Goal: Task Accomplishment & Management: Manage account settings

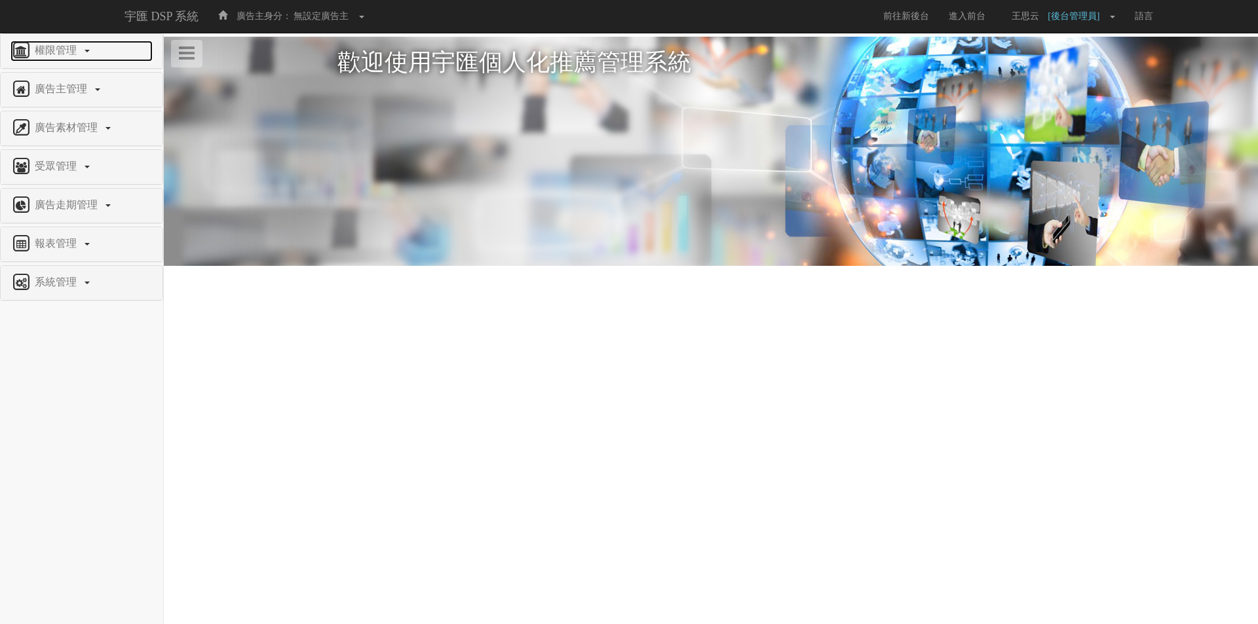
click at [61, 51] on span "權限管理" at bounding box center [57, 50] width 52 height 11
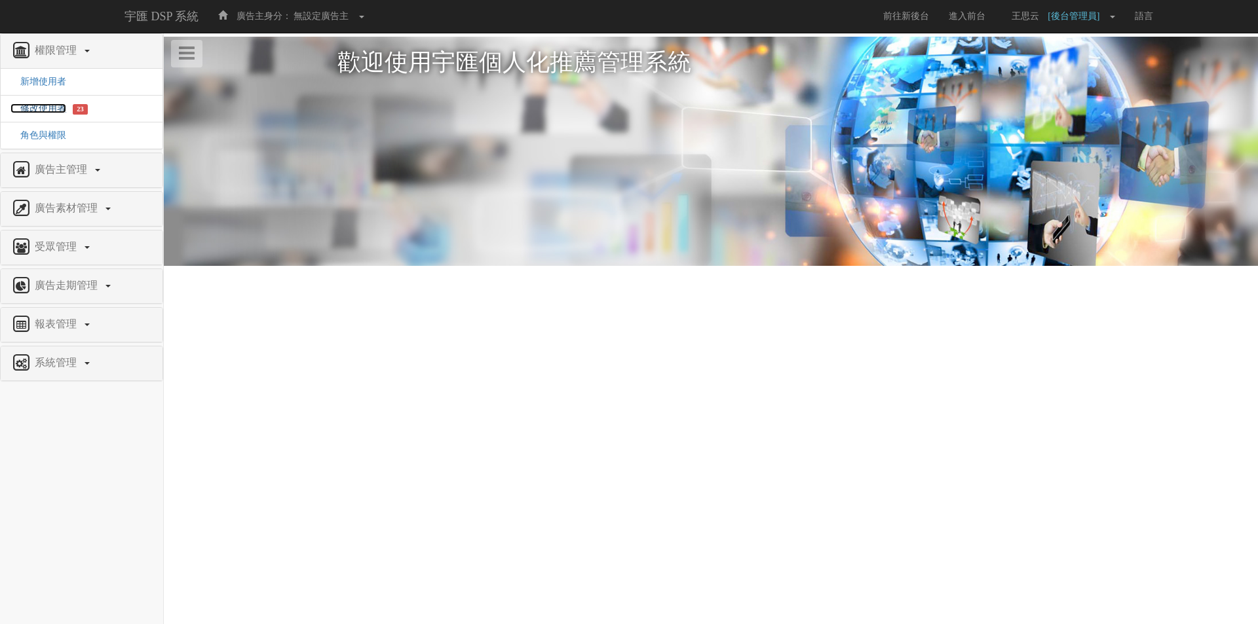
click at [40, 107] on span "修改使用者" at bounding box center [38, 109] width 56 height 10
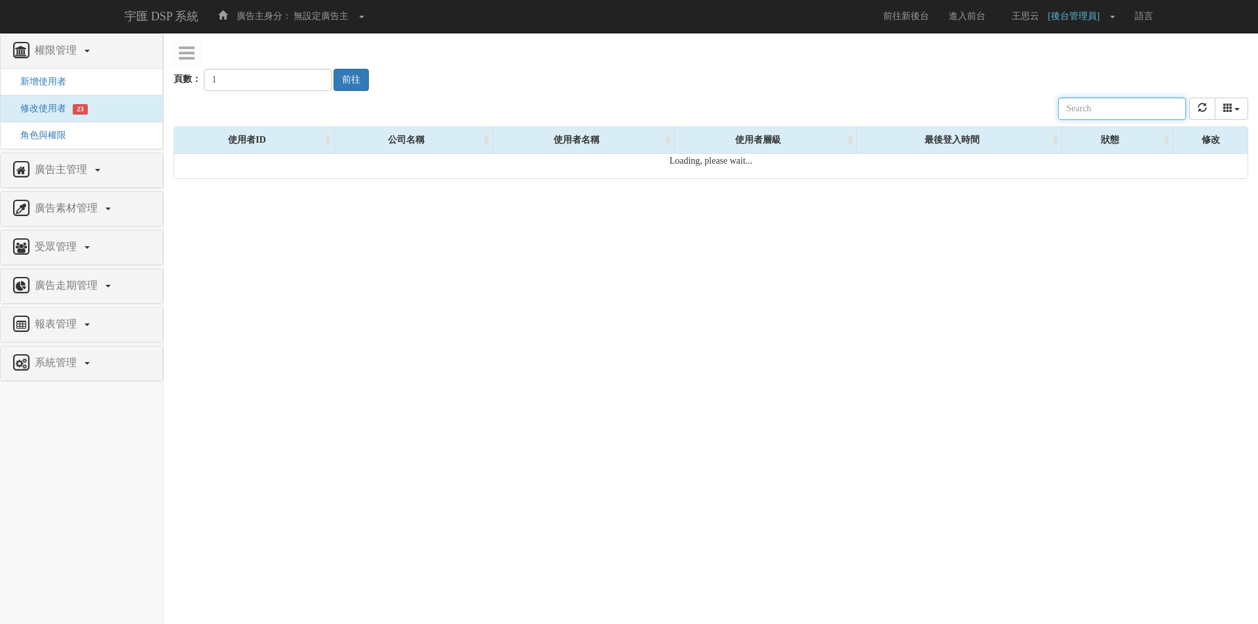
click at [1099, 104] on input "text" at bounding box center [1122, 109] width 128 height 22
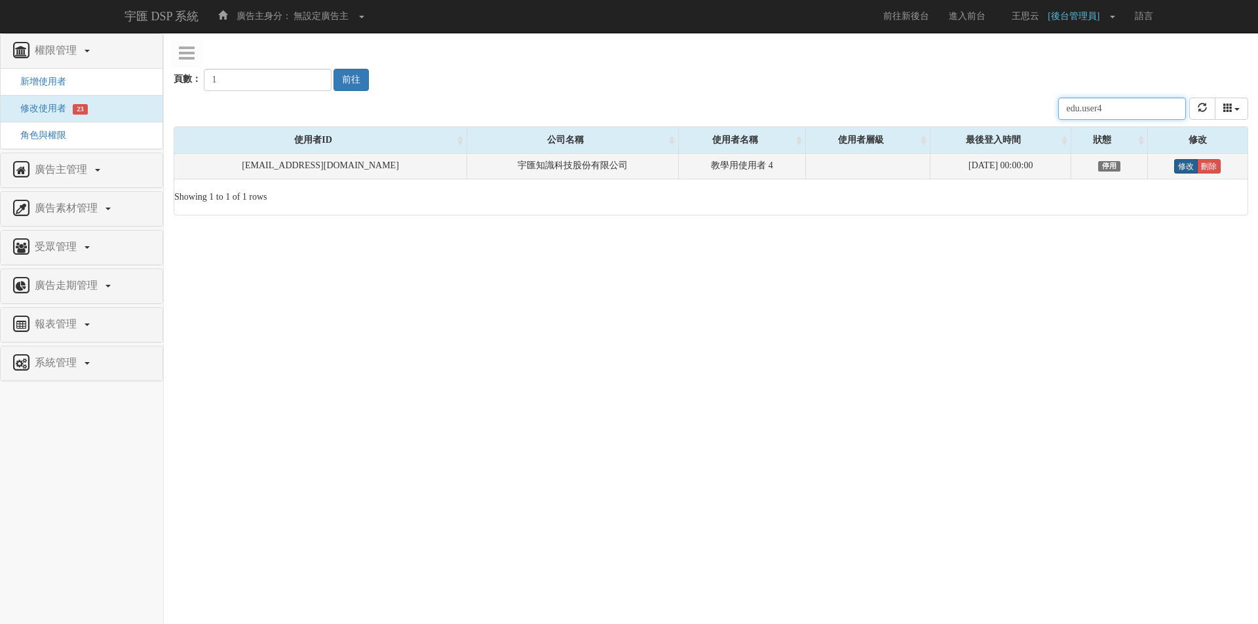
type input "edu.user4"
click at [1177, 172] on link "修改" at bounding box center [1186, 166] width 24 height 14
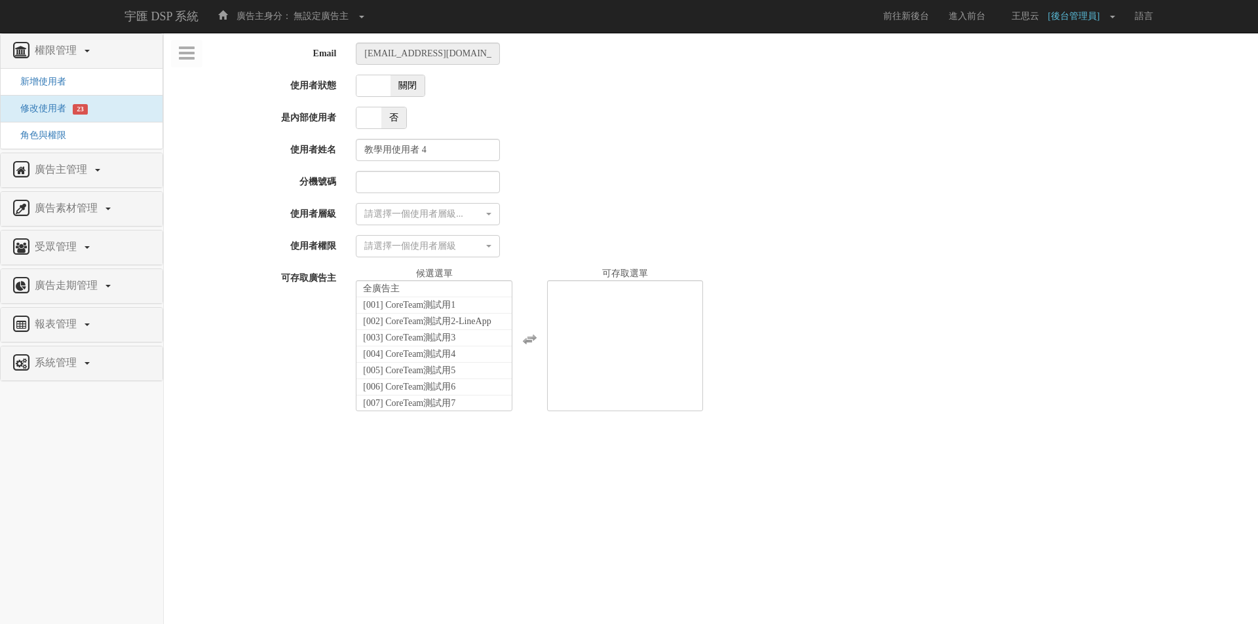
select select
click at [411, 96] on span "關閉" at bounding box center [408, 85] width 34 height 21
checkbox input "true"
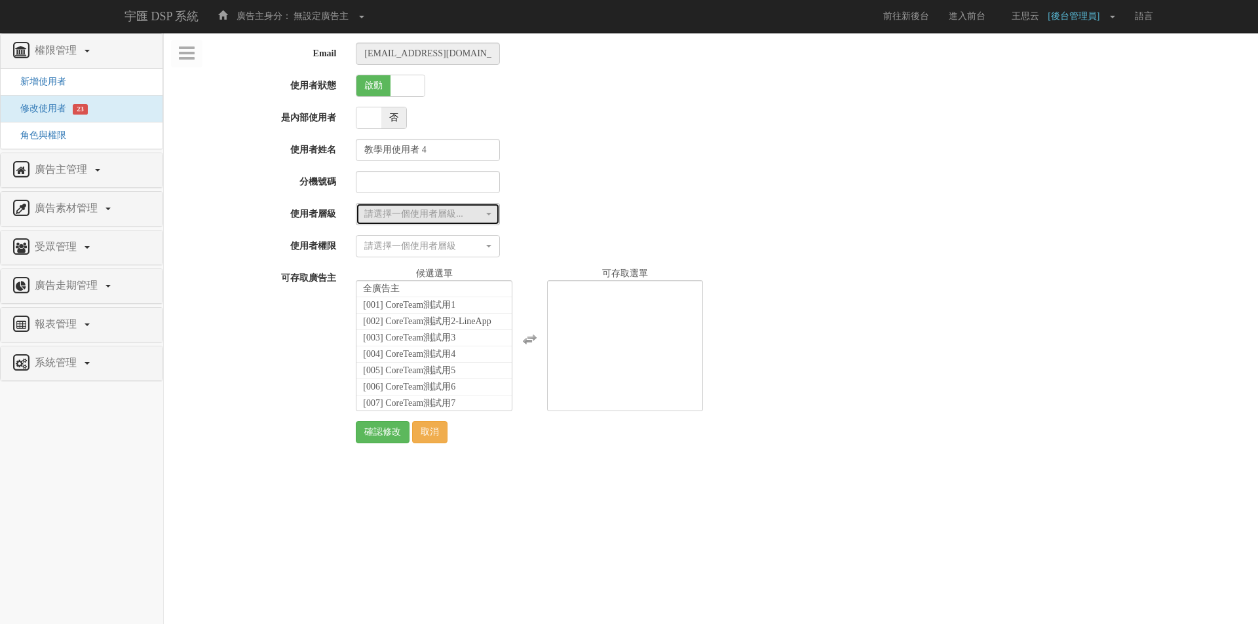
click at [398, 221] on button "請選擇一個使用者層級..." at bounding box center [428, 214] width 144 height 22
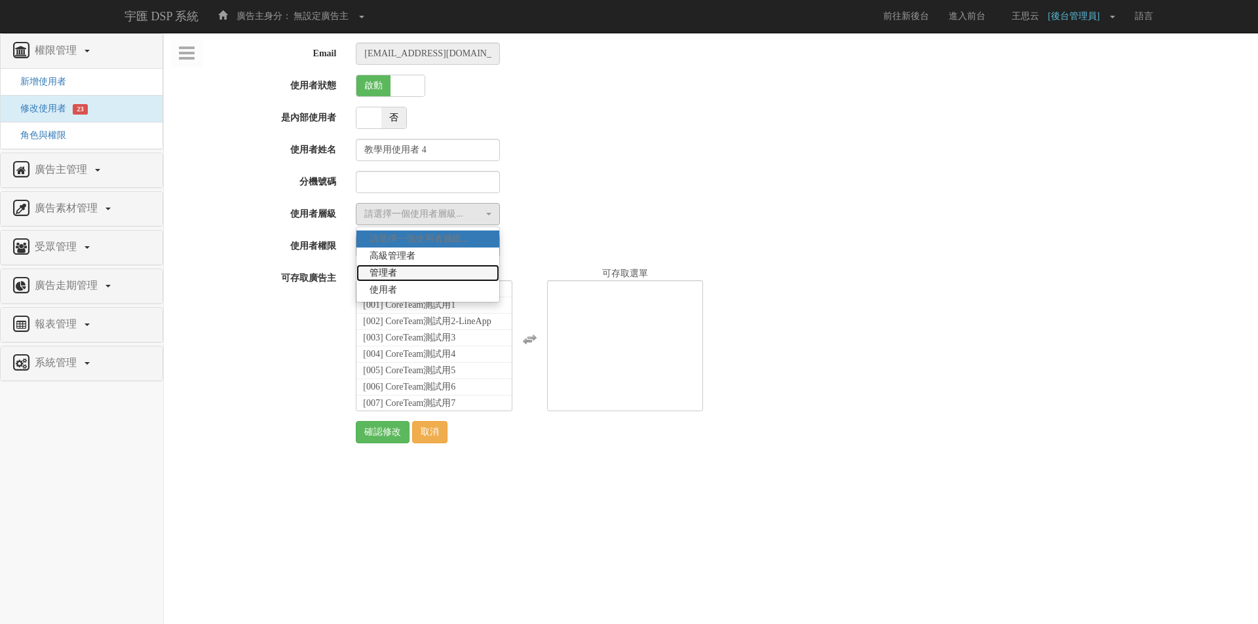
click at [407, 275] on link "管理者" at bounding box center [427, 273] width 143 height 17
select select "Manager"
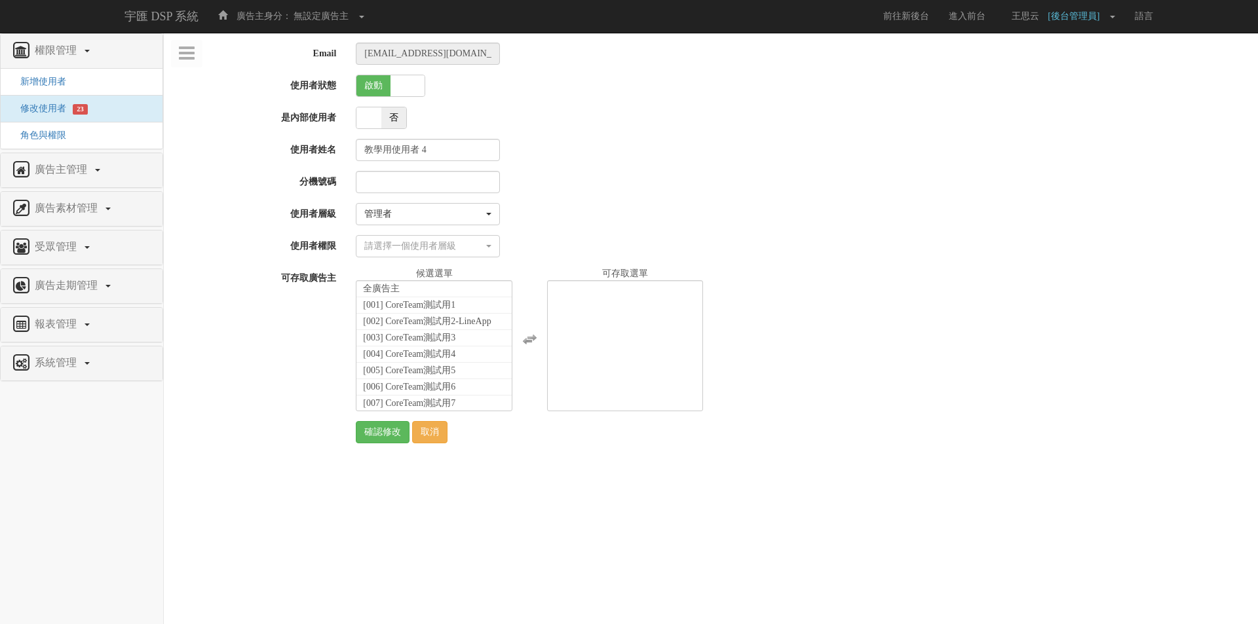
click at [404, 260] on div "Email edu.user4@bridgewell.com 使用者狀態 啟動 關閉 是內部使用者 是 否 使用者姓名 教學用使用者 4 分機號碼 使用者層級…" at bounding box center [711, 243] width 1075 height 401
click at [410, 250] on div "請選擇一個使用者層級" at bounding box center [423, 246] width 119 height 13
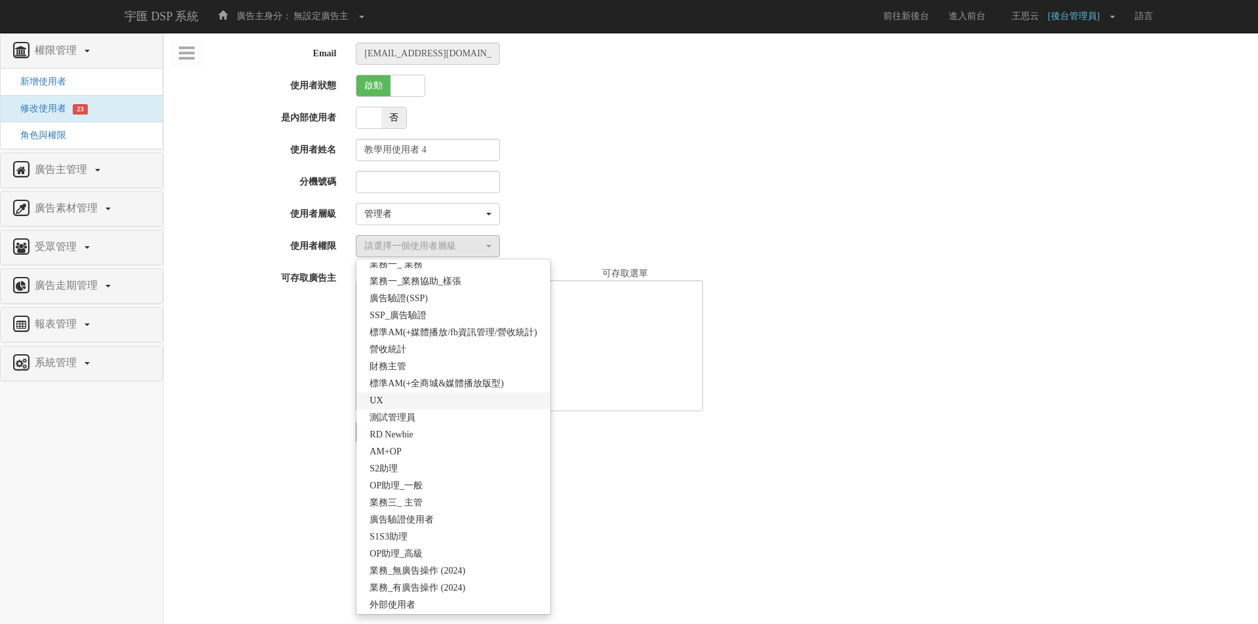
scroll to position [197, 0]
click at [385, 603] on span "外部使用者" at bounding box center [393, 602] width 46 height 13
select select "69"
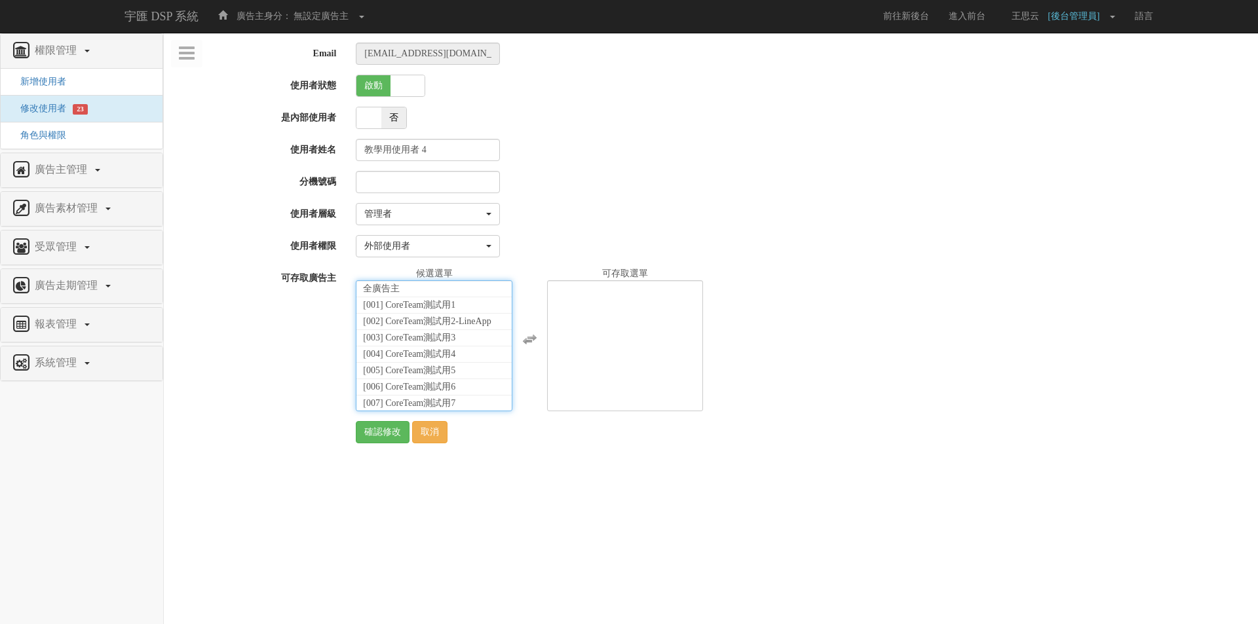
scroll to position [29255, 0]
click at [448, 407] on span "[1738] 教學使用_陽獅（外部帳號，無法投放廣告）" at bounding box center [434, 418] width 142 height 23
select select "1738"
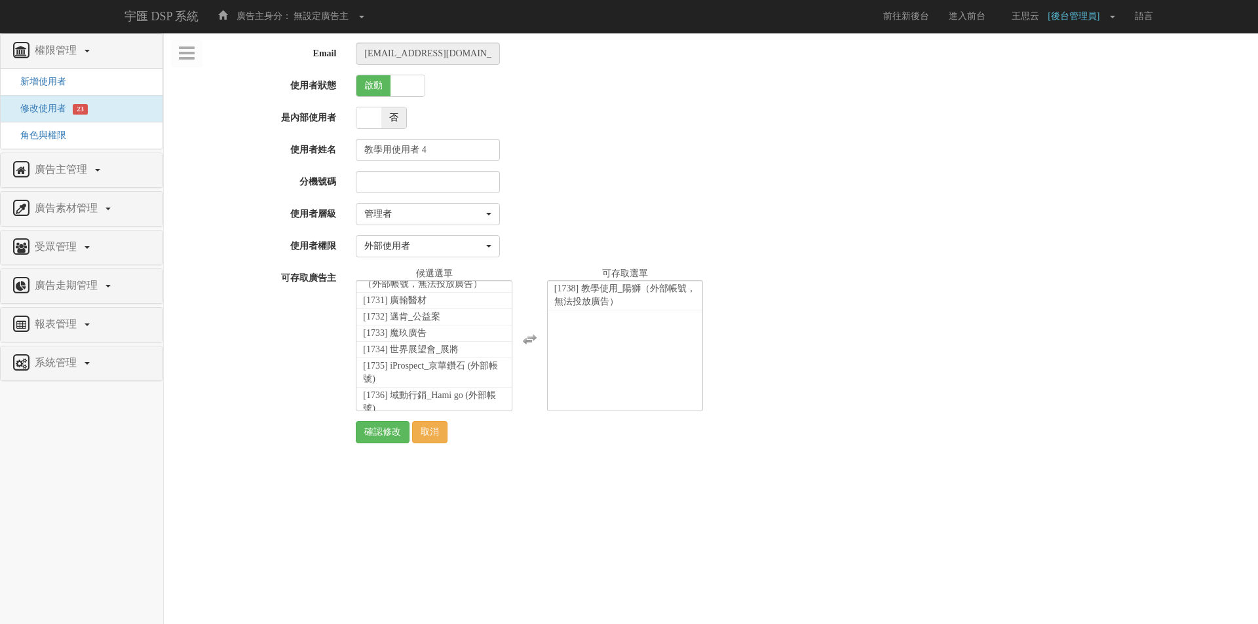
click at [625, 467] on html "宇匯 DSP 系統 廣告主身分： 無設定廣告主 無設定廣告主 [001] CoreTeam測試用1 [002] CoreTeam測試用2-LineApp [0…" at bounding box center [629, 233] width 1258 height 467
click at [383, 434] on input "確認修改" at bounding box center [383, 432] width 54 height 22
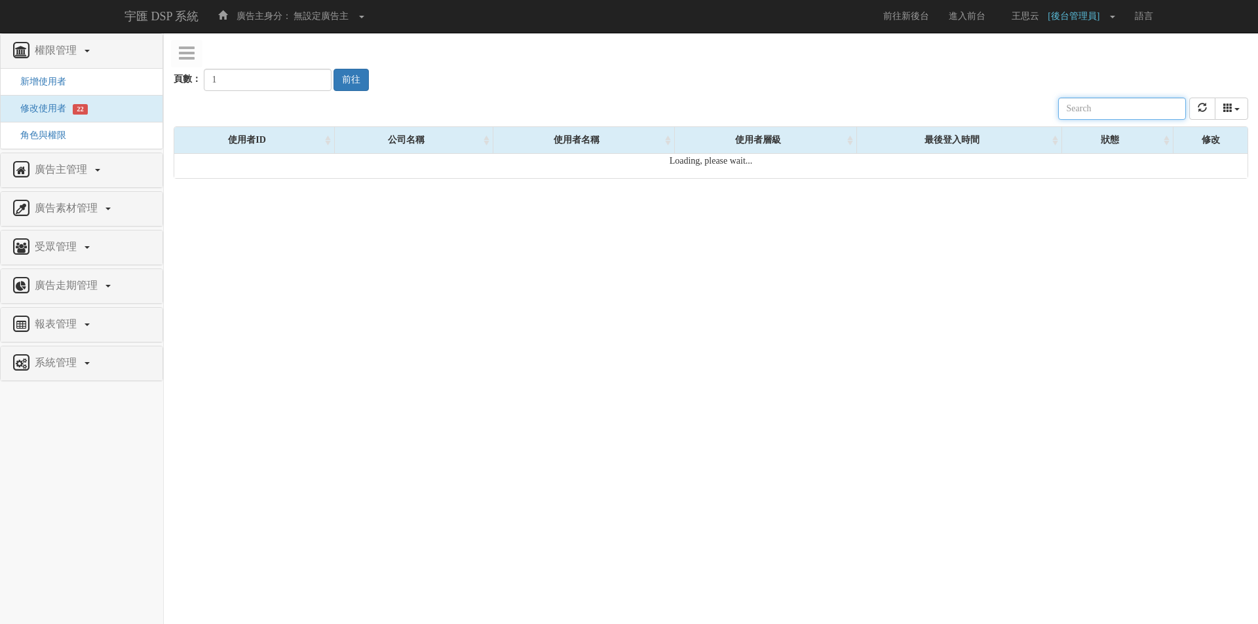
click at [1121, 107] on input "text" at bounding box center [1122, 109] width 128 height 22
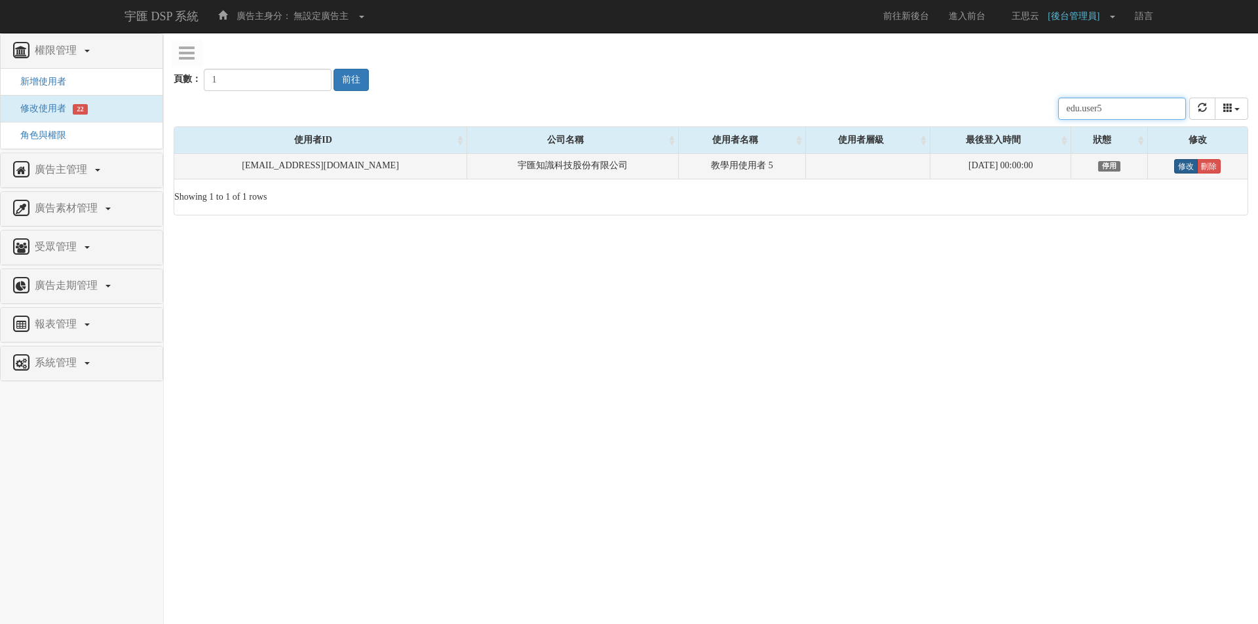
type input "edu.user5"
click at [1175, 168] on link "修改" at bounding box center [1186, 166] width 24 height 14
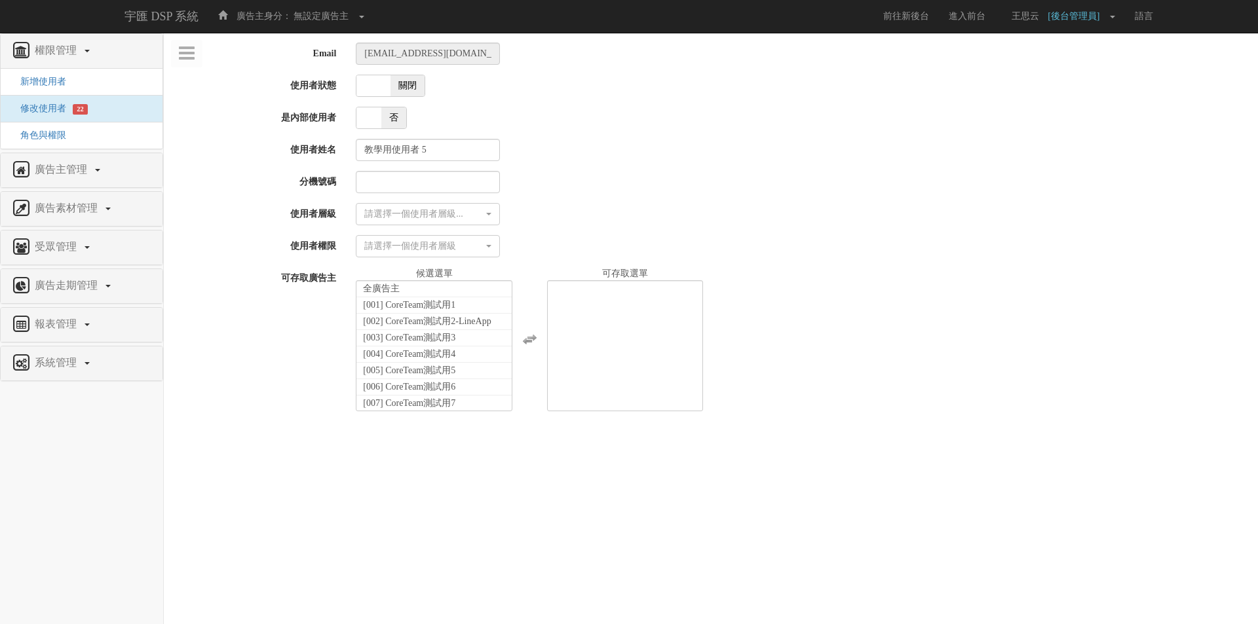
select select
click at [381, 83] on span at bounding box center [373, 85] width 34 height 21
checkbox input "true"
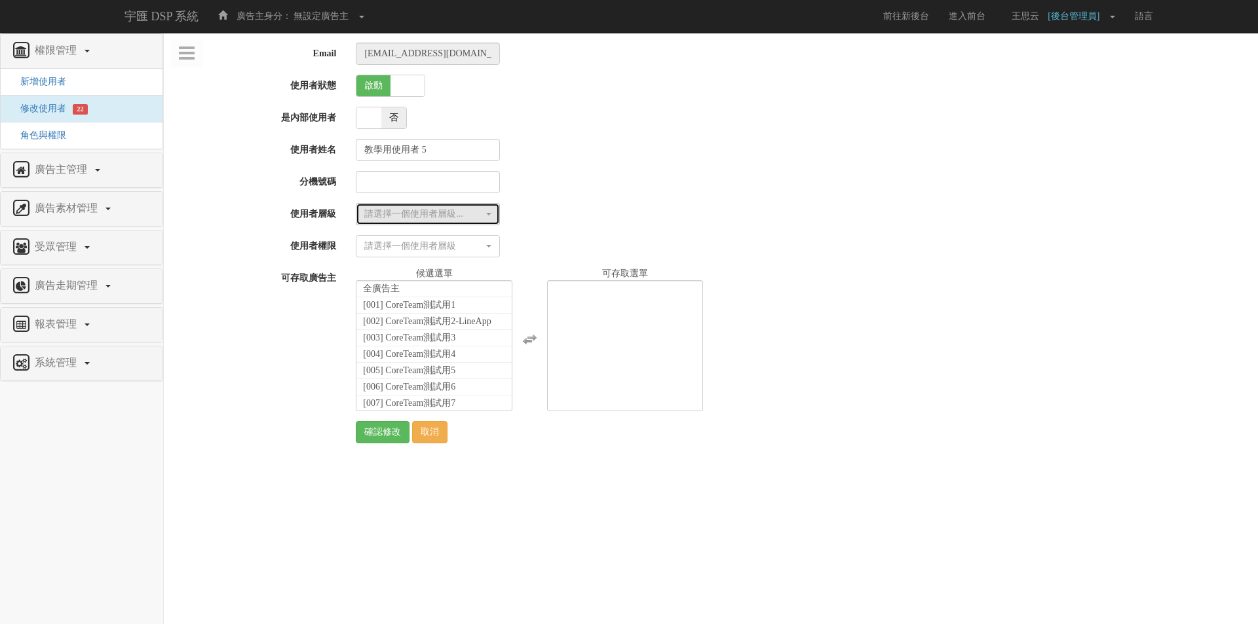
click at [399, 218] on div "請選擇一個使用者層級..." at bounding box center [423, 214] width 119 height 13
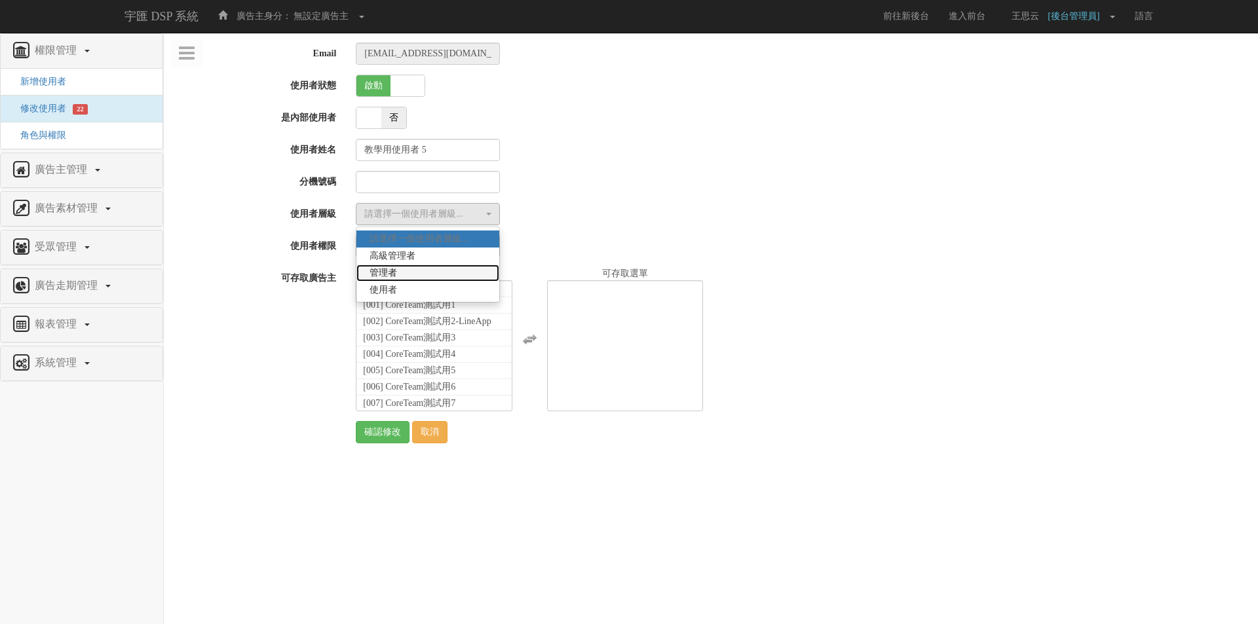
click at [422, 277] on link "管理者" at bounding box center [427, 273] width 143 height 17
select select "Manager"
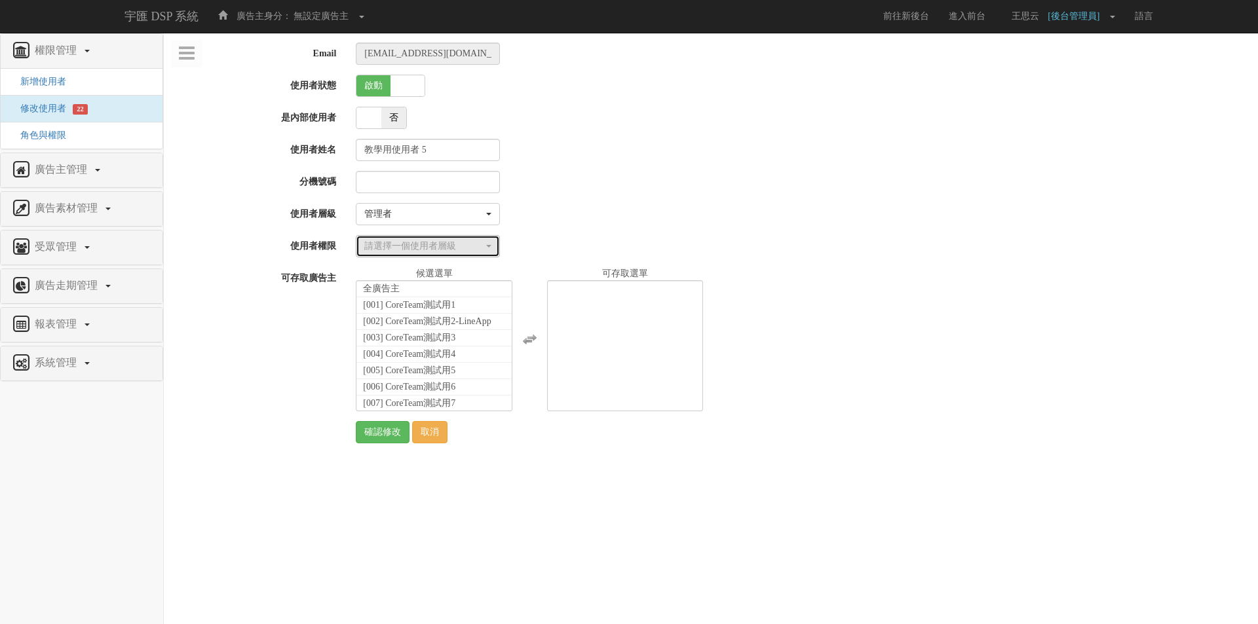
click at [446, 242] on div "請選擇一個使用者層級" at bounding box center [423, 246] width 119 height 13
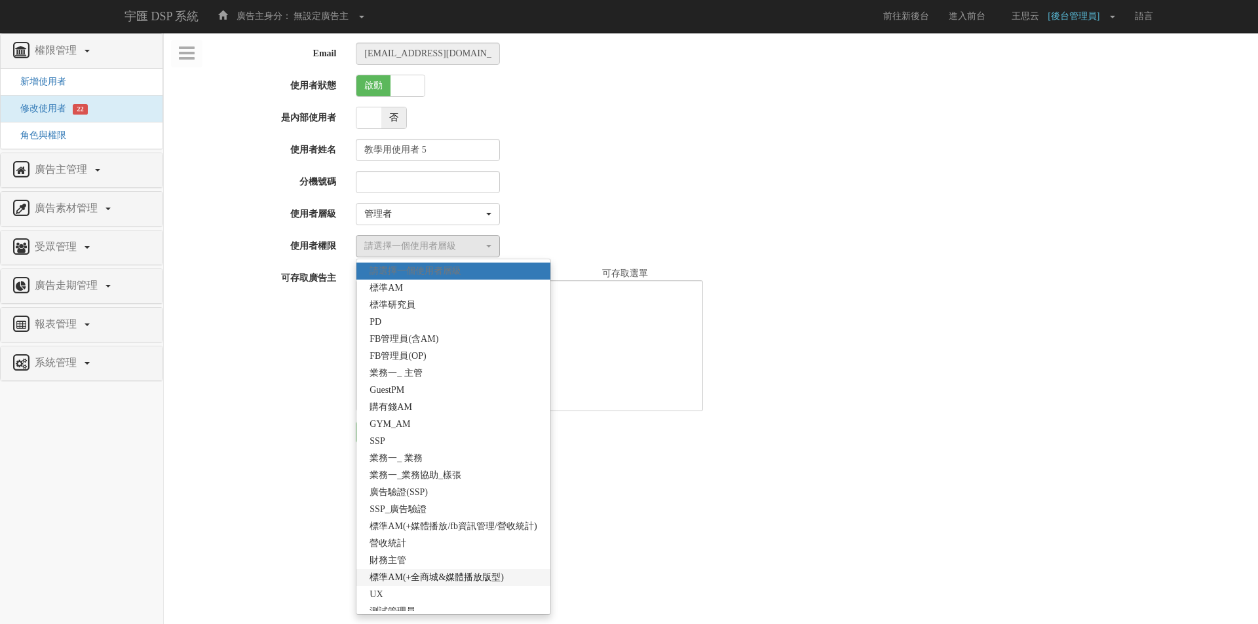
scroll to position [197, 0]
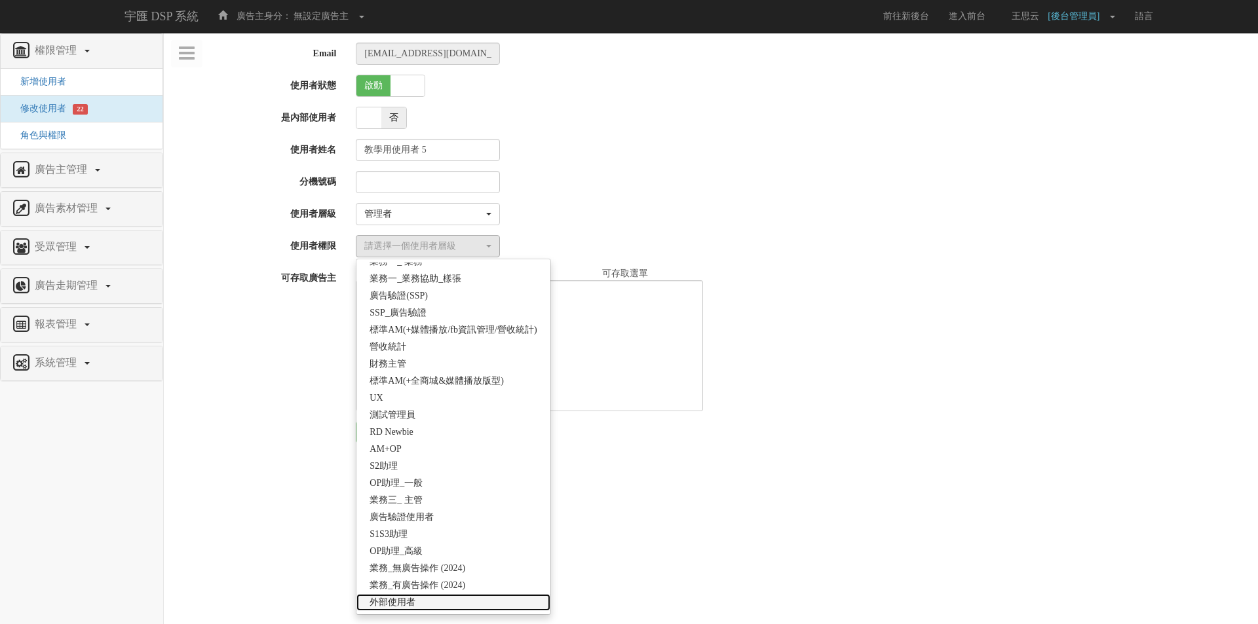
click at [474, 598] on link "外部使用者" at bounding box center [452, 602] width 193 height 17
select select "69"
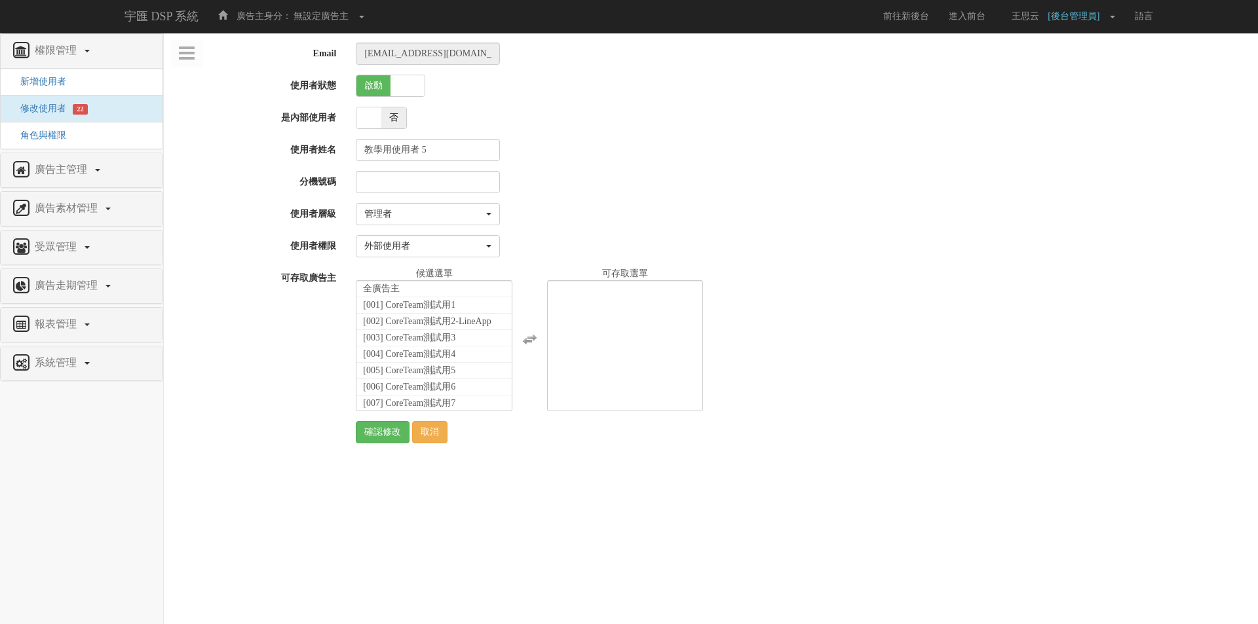
click at [600, 467] on html "宇匯 DSP 系統 廣告主身分： 無設定廣告主 無設定廣告主 [001] CoreTeam測試用1 [002] CoreTeam測試用2-LineApp [0…" at bounding box center [629, 233] width 1258 height 467
click at [430, 436] on span "[1739] 教學使用_聯樂（外部帳號，無法投放廣告）" at bounding box center [434, 447] width 142 height 23
select select "1739"
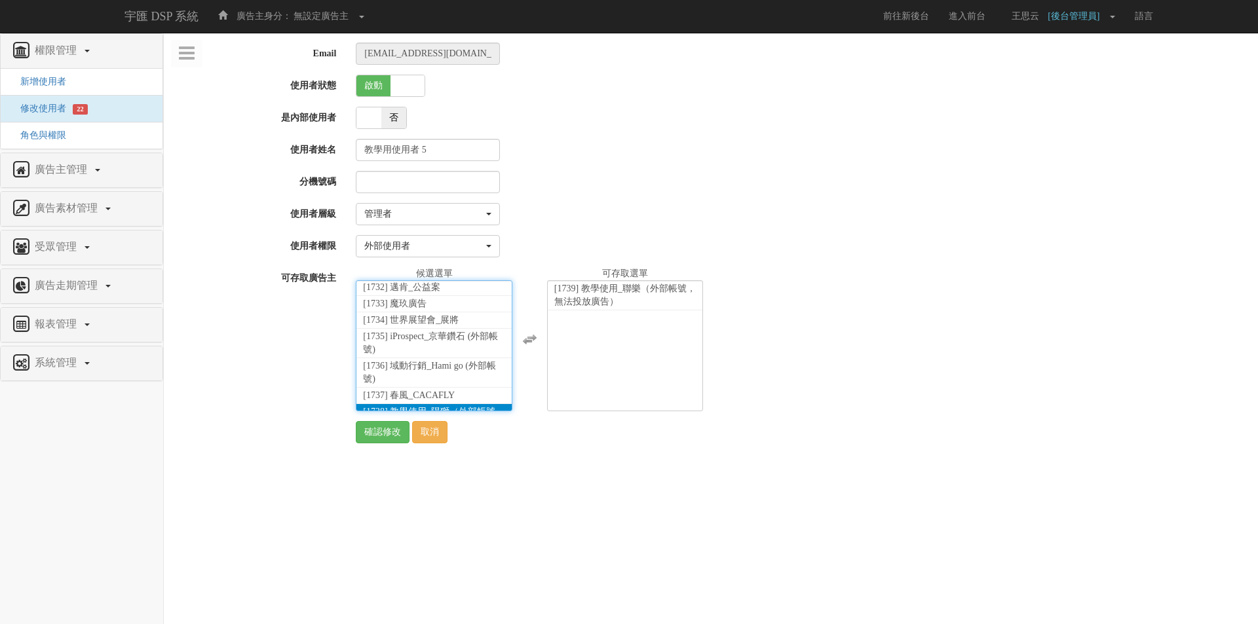
scroll to position [22606, 0]
click at [590, 439] on div "確認修改 取消" at bounding box center [802, 432] width 912 height 22
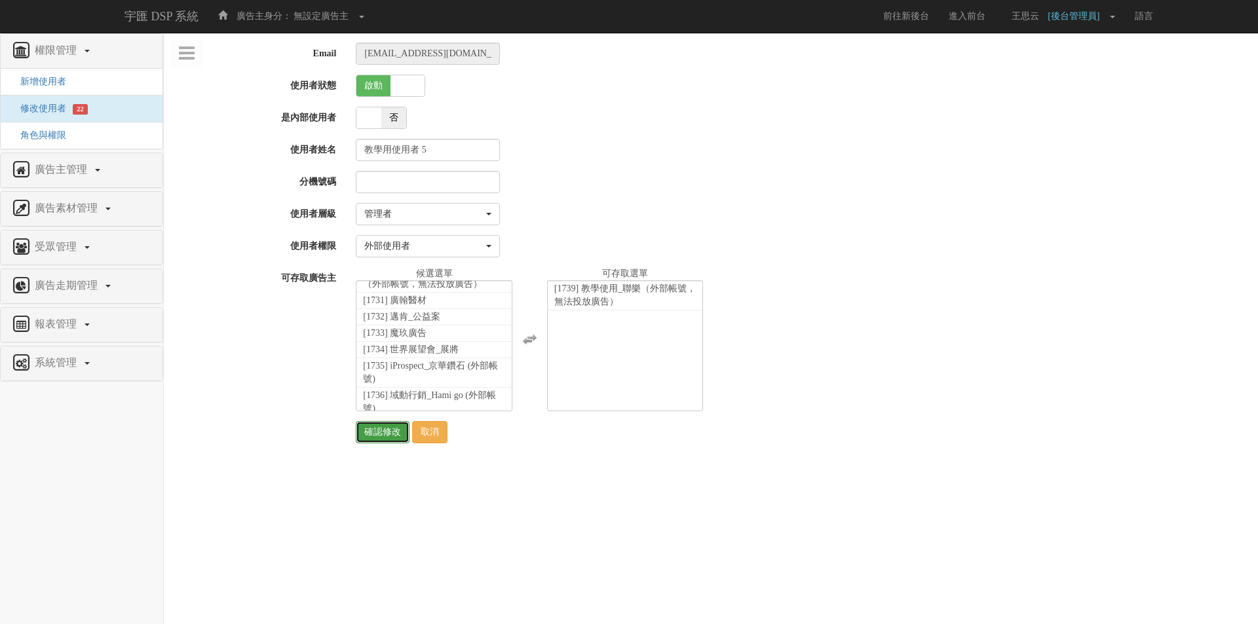
click at [373, 434] on input "確認修改" at bounding box center [383, 432] width 54 height 22
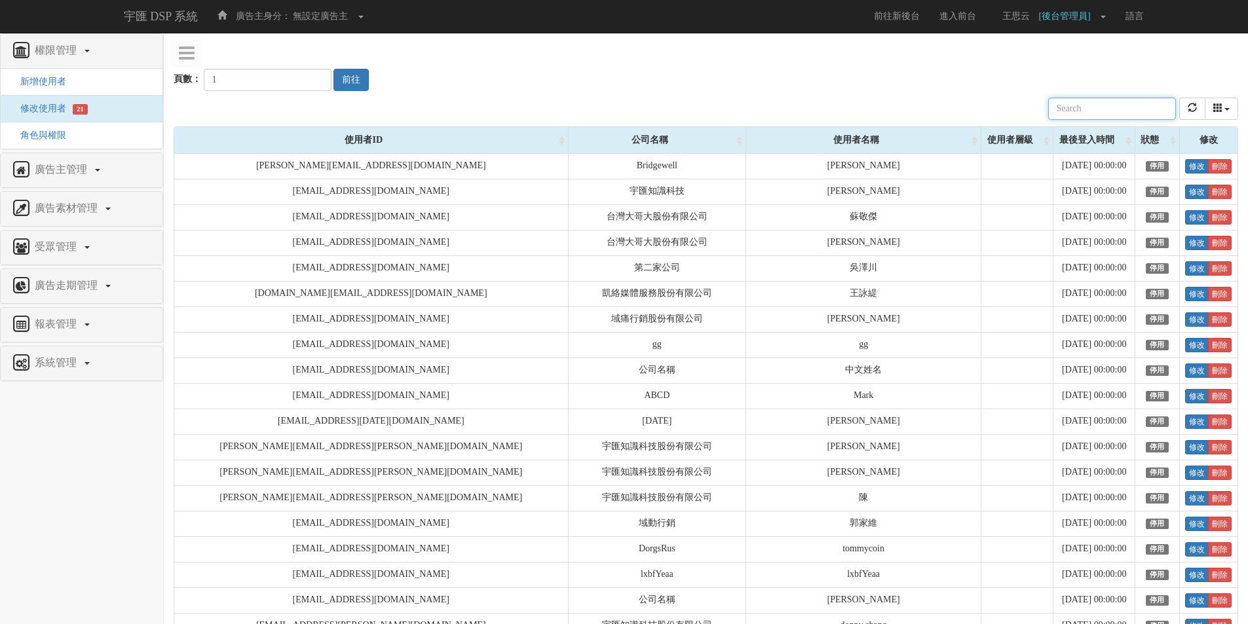
click at [1129, 109] on input "text" at bounding box center [1112, 109] width 128 height 22
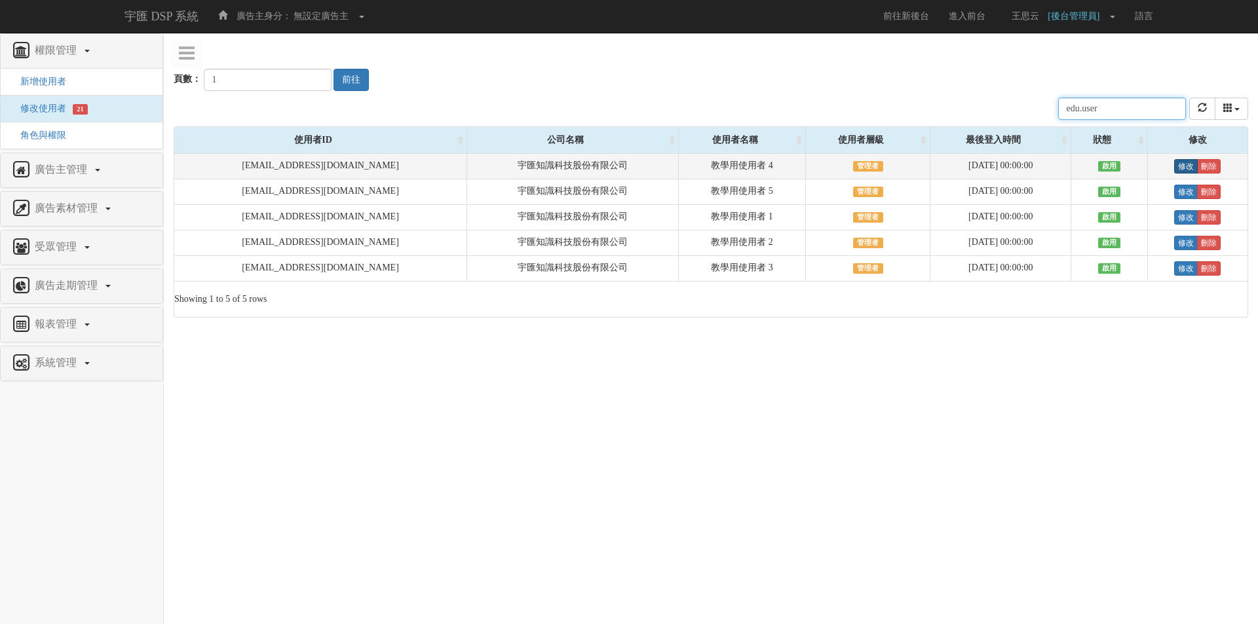
type input "edu.user"
click at [1183, 165] on link "修改" at bounding box center [1186, 166] width 24 height 14
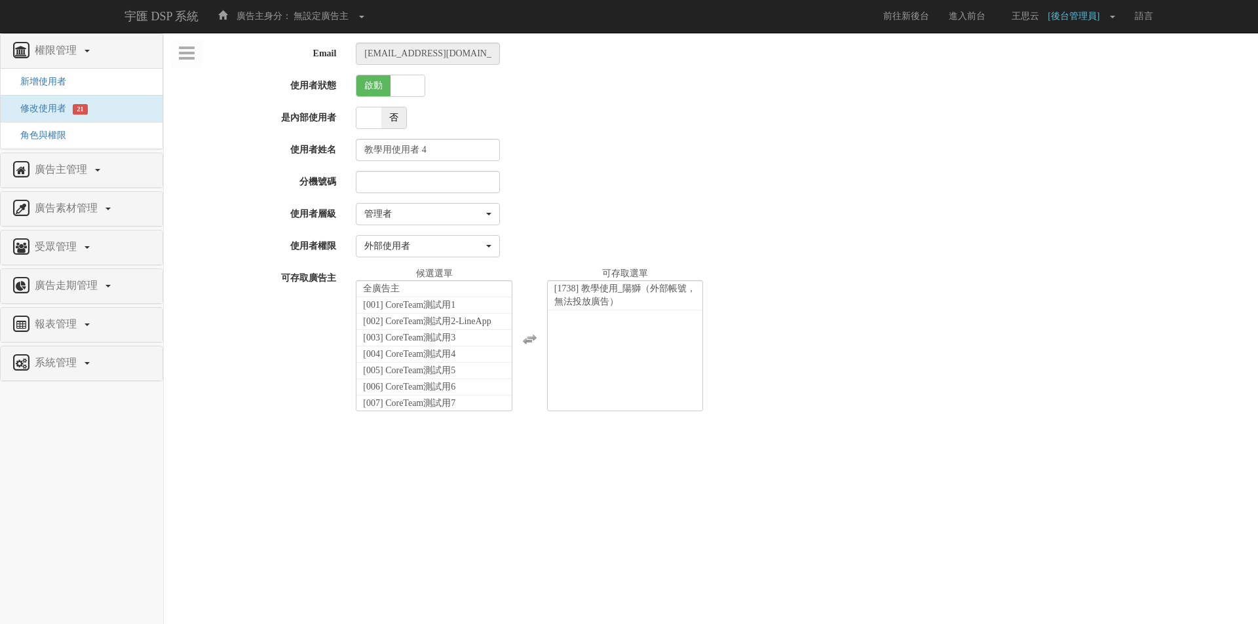
select select "Manager"
select select "69"
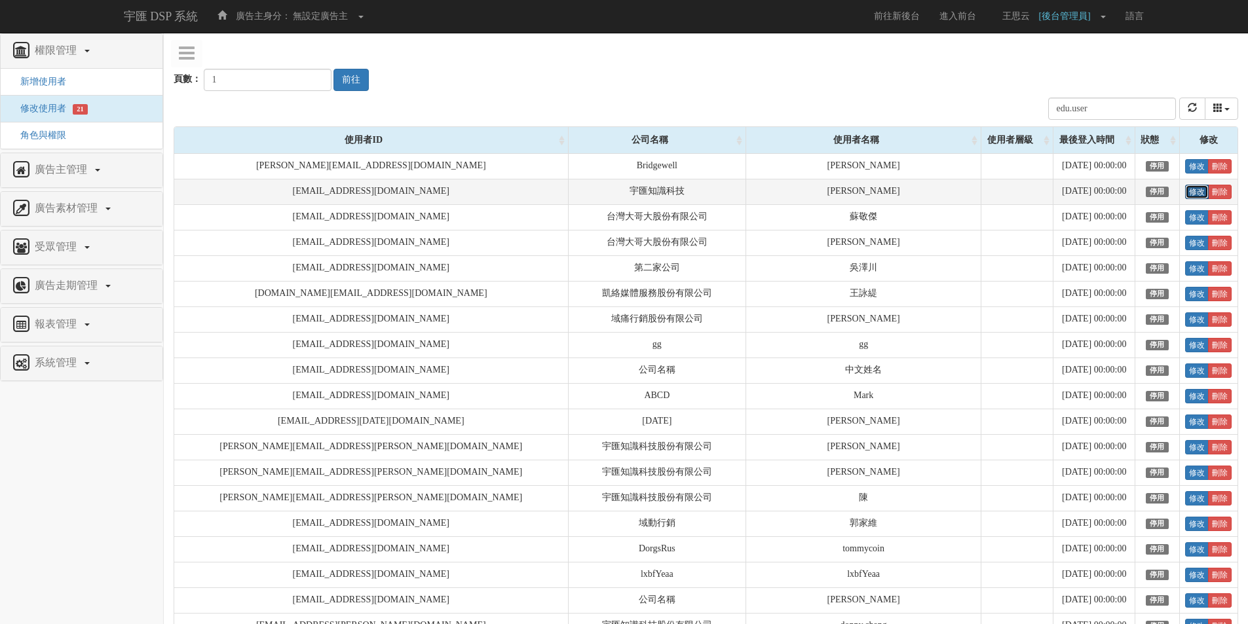
click at [1185, 193] on link "修改" at bounding box center [1197, 192] width 24 height 14
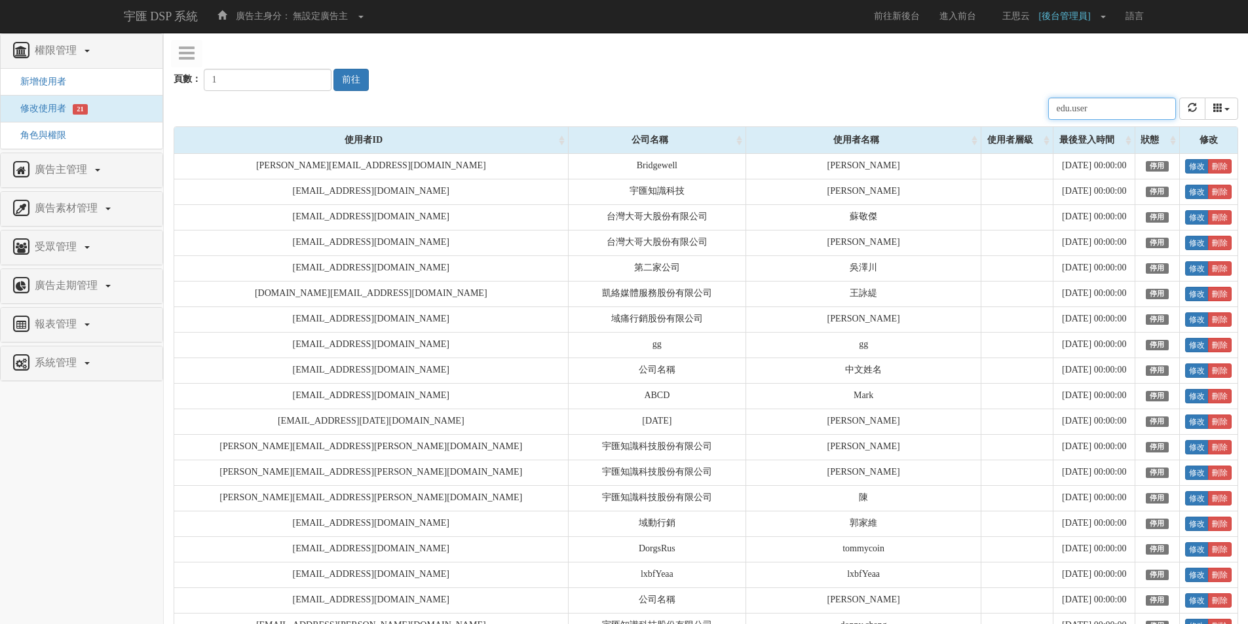
click at [1153, 102] on input "edu.user" at bounding box center [1112, 109] width 128 height 22
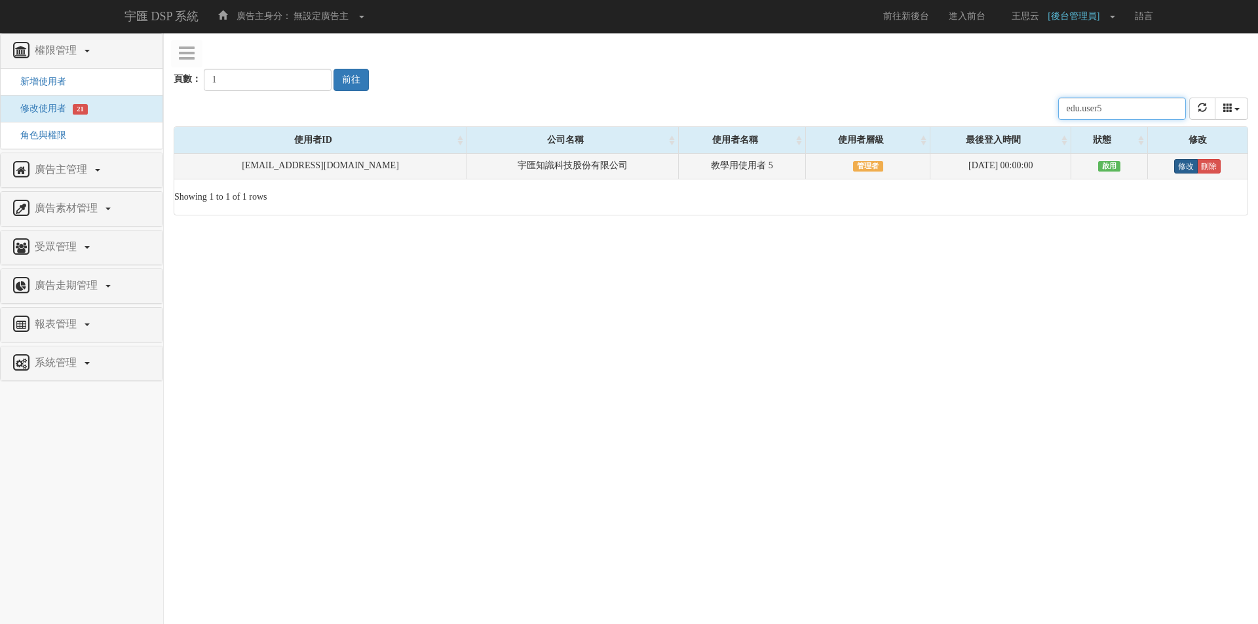
type input "edu.user5"
click at [1181, 164] on link "修改" at bounding box center [1186, 166] width 24 height 14
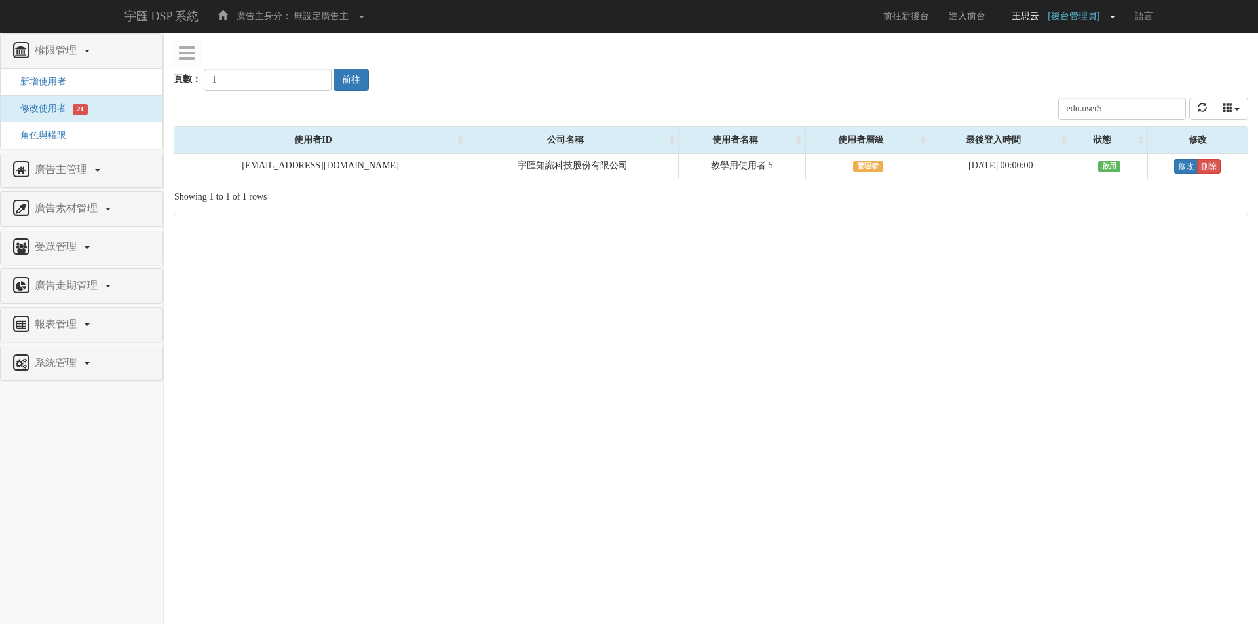
click at [1105, 15] on span "[後台管理員]" at bounding box center [1077, 16] width 58 height 10
click at [1096, 92] on link "登出" at bounding box center [1073, 91] width 104 height 17
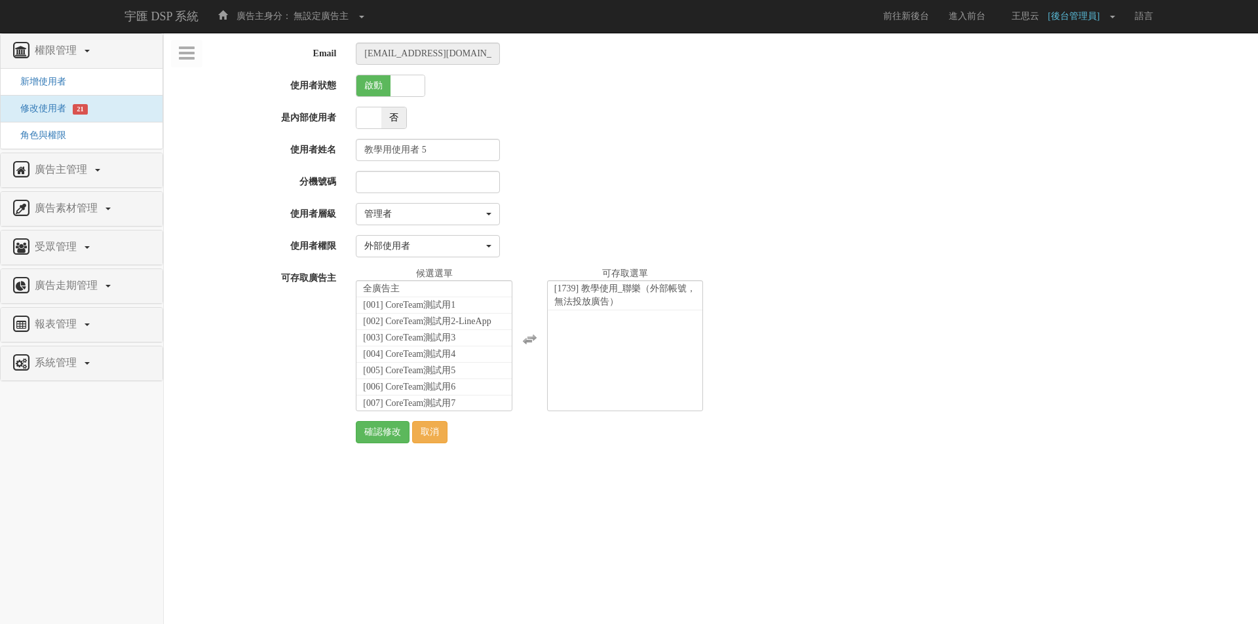
select select "Manager"
select select "69"
